Goal: Find specific page/section: Find specific page/section

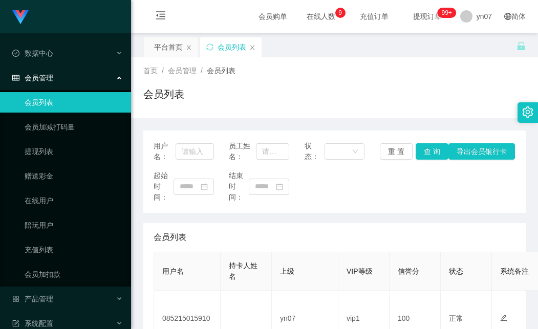
scroll to position [154, 0]
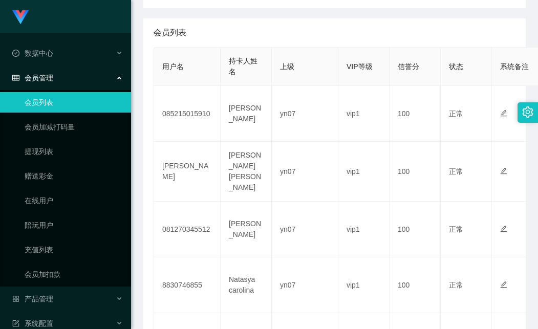
scroll to position [51, 0]
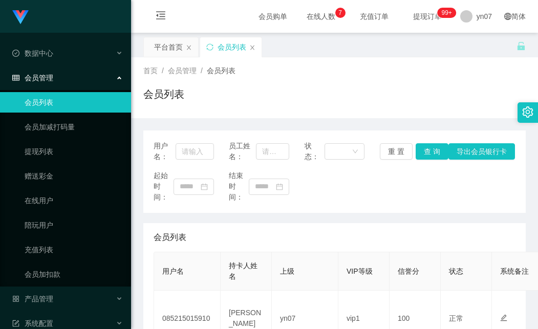
scroll to position [154, 0]
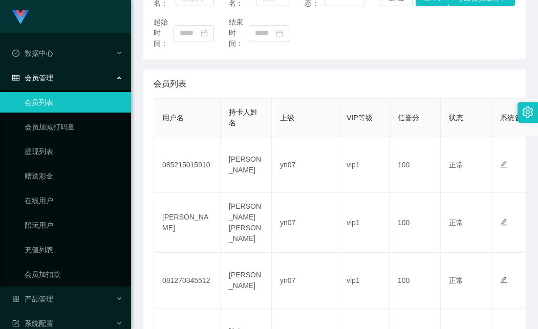
click at [445, 35] on div "起始时间： 结束时间：" at bounding box center [335, 33] width 362 height 32
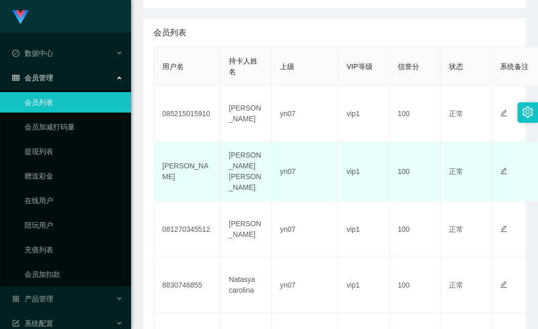
scroll to position [102, 0]
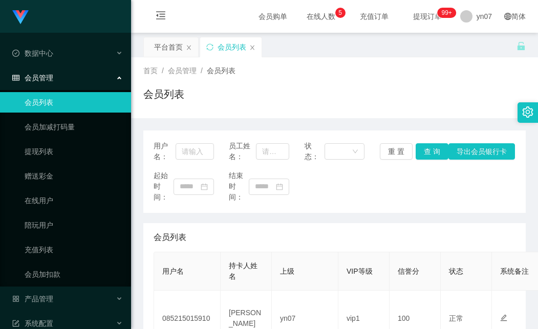
scroll to position [154, 0]
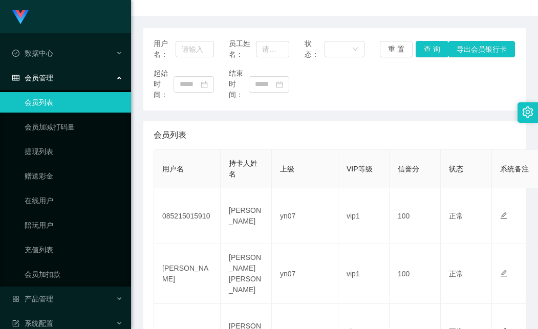
drag, startPoint x: 459, startPoint y: 81, endPoint x: 453, endPoint y: 82, distance: 5.7
click at [459, 81] on div "起始时间： 结束时间：" at bounding box center [335, 84] width 362 height 32
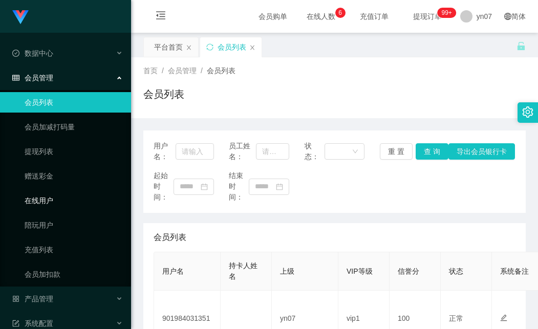
scroll to position [154, 0]
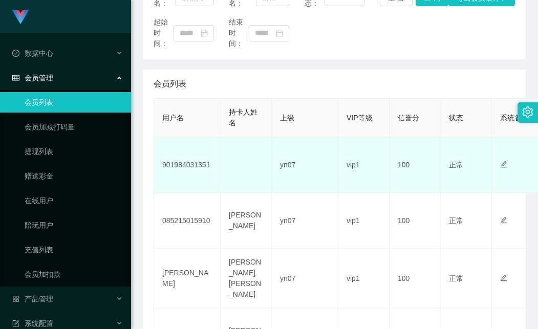
click at [191, 162] on td "901984031351" at bounding box center [187, 165] width 67 height 56
copy td "901984031351"
click at [195, 163] on td "901984031351" at bounding box center [187, 165] width 67 height 56
drag, startPoint x: 237, startPoint y: 157, endPoint x: 224, endPoint y: 165, distance: 14.8
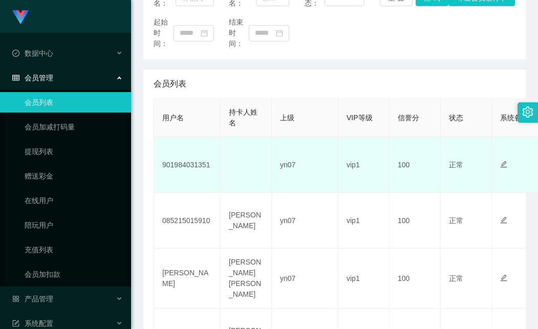
click at [237, 157] on td at bounding box center [246, 165] width 51 height 56
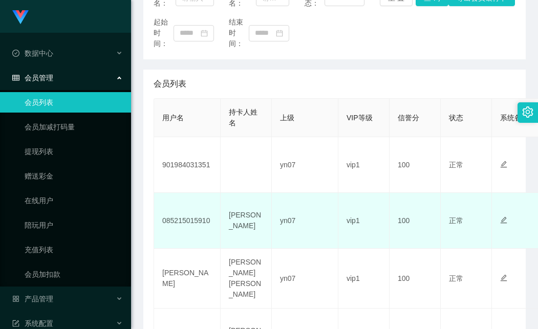
click at [530, 247] on td at bounding box center [528, 221] width 72 height 56
